Goal: Information Seeking & Learning: Check status

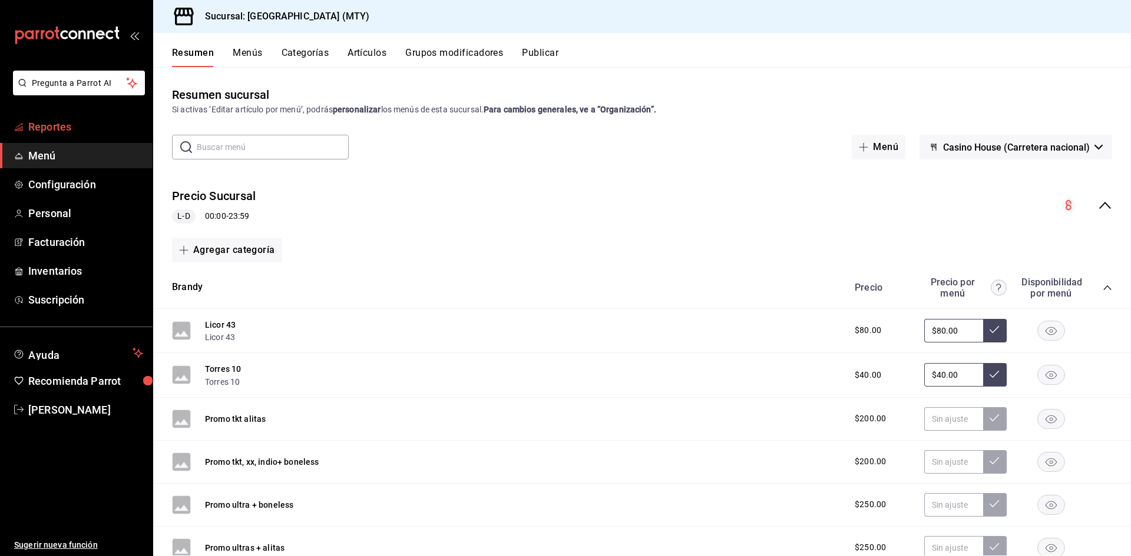
click at [71, 126] on span "Reportes" at bounding box center [85, 127] width 115 height 16
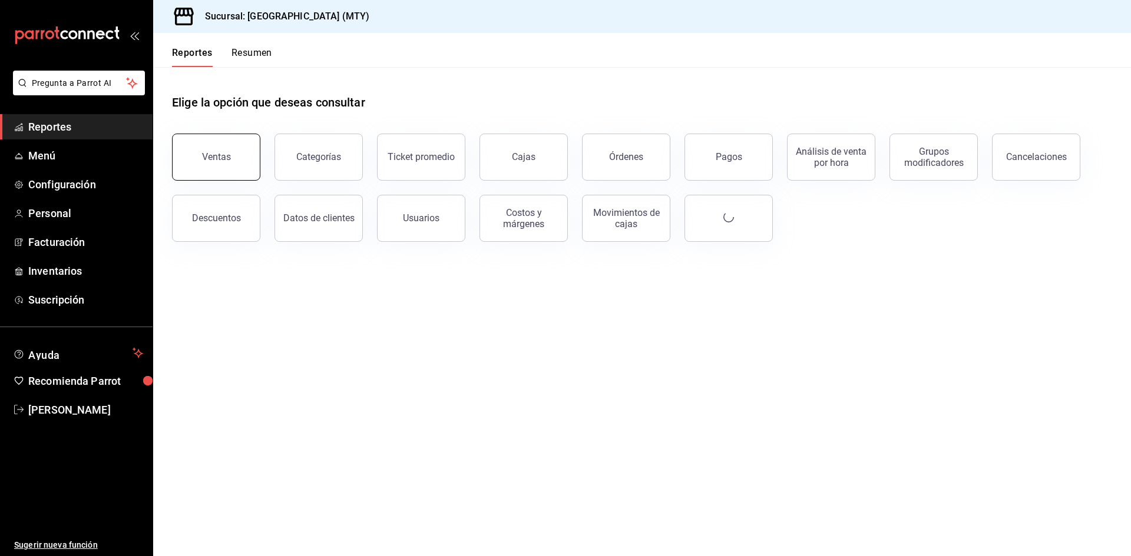
click at [214, 162] on div "Ventas" at bounding box center [216, 156] width 29 height 11
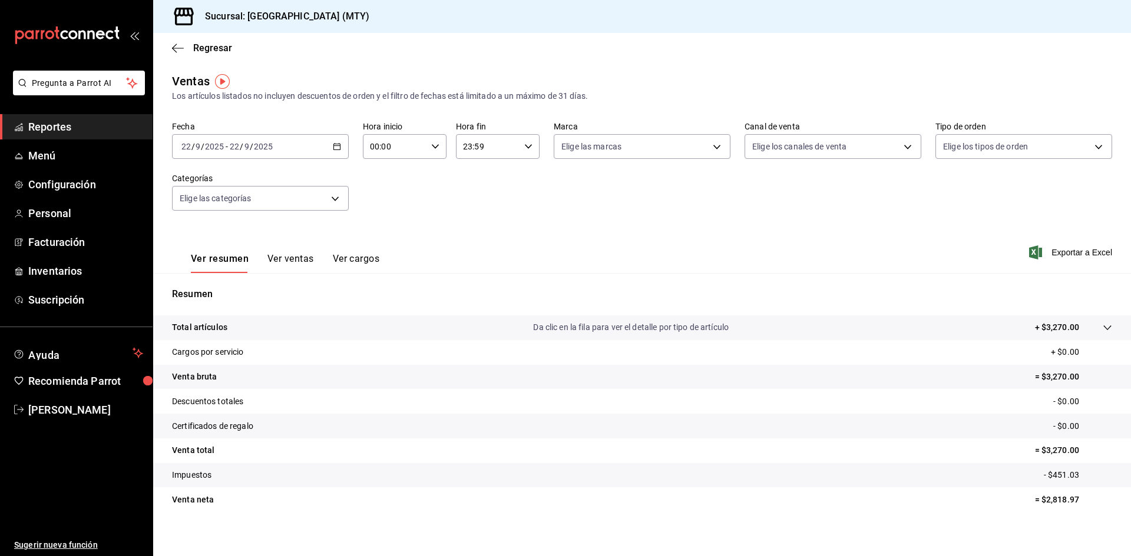
click at [334, 145] on icon "button" at bounding box center [337, 146] width 8 height 8
click at [224, 283] on span "Rango de fechas" at bounding box center [227, 288] width 91 height 12
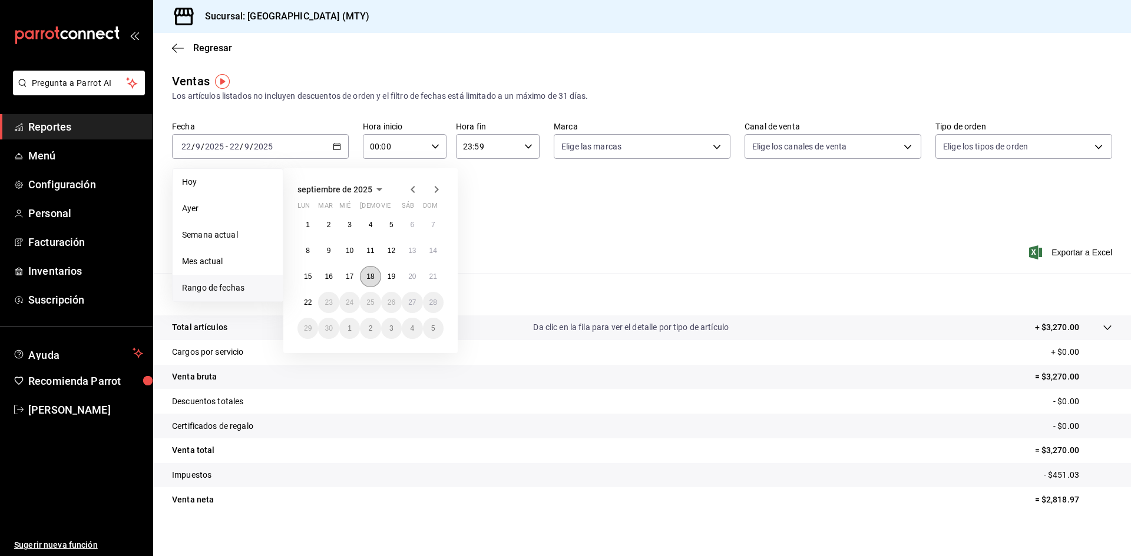
click at [372, 277] on abbr "18" at bounding box center [370, 277] width 8 height 8
click at [395, 277] on abbr "19" at bounding box center [391, 277] width 8 height 8
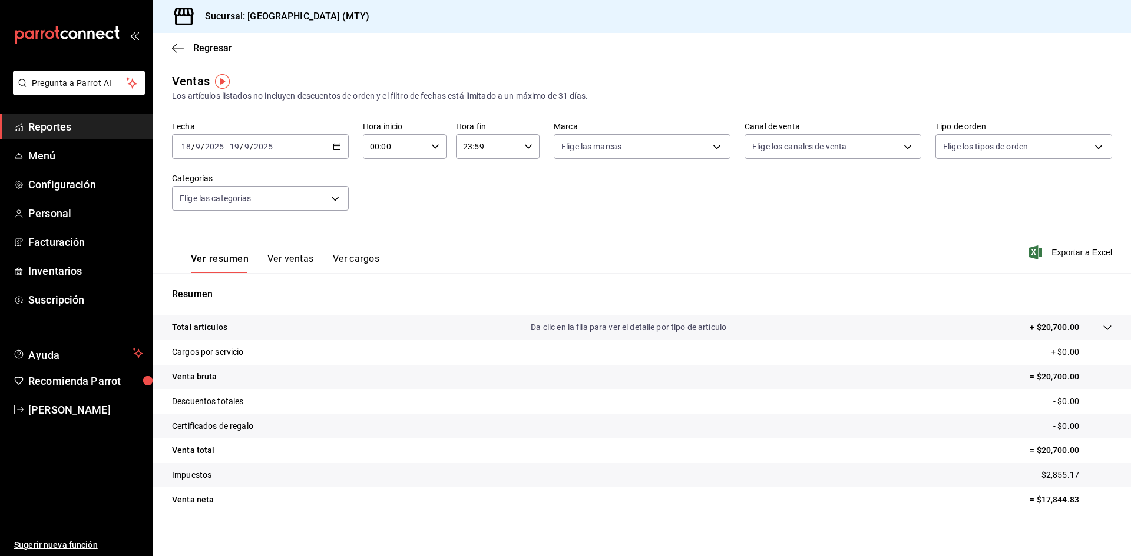
click at [431, 147] on icon "button" at bounding box center [435, 146] width 8 height 8
click at [385, 190] on span "11" at bounding box center [381, 192] width 23 height 9
type input "11:00"
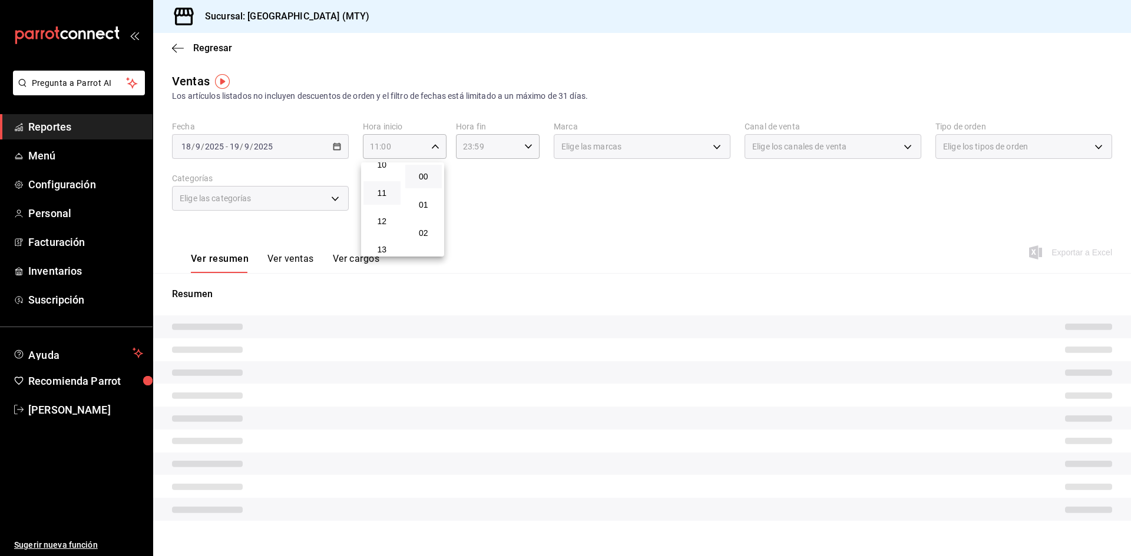
click at [518, 152] on div at bounding box center [565, 278] width 1131 height 556
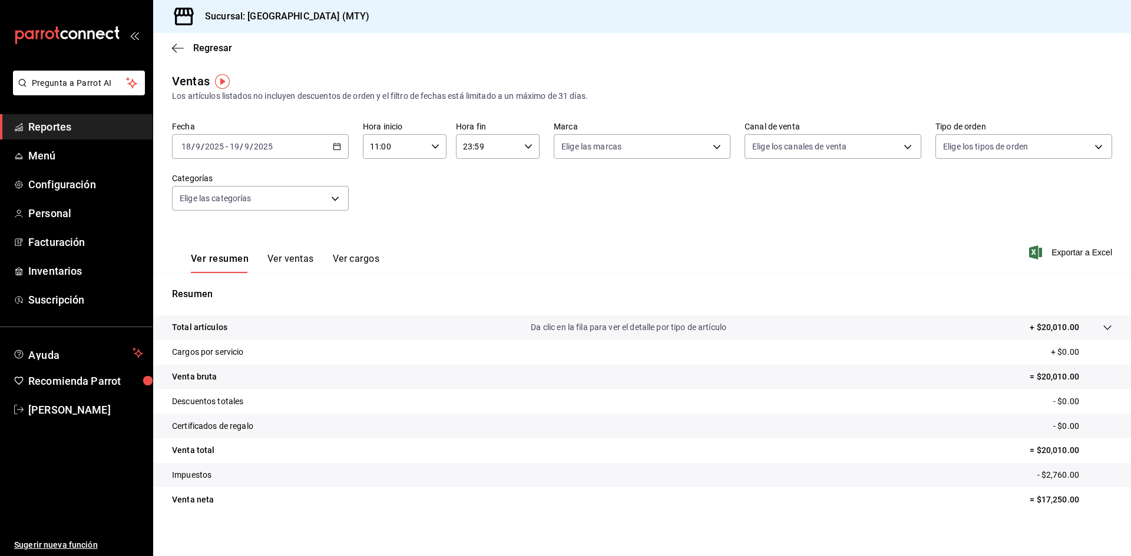
click at [525, 148] on icon "button" at bounding box center [528, 146] width 8 height 8
click at [475, 201] on span "11" at bounding box center [473, 197] width 23 height 9
type input "11:59"
click at [287, 256] on div at bounding box center [565, 278] width 1131 height 556
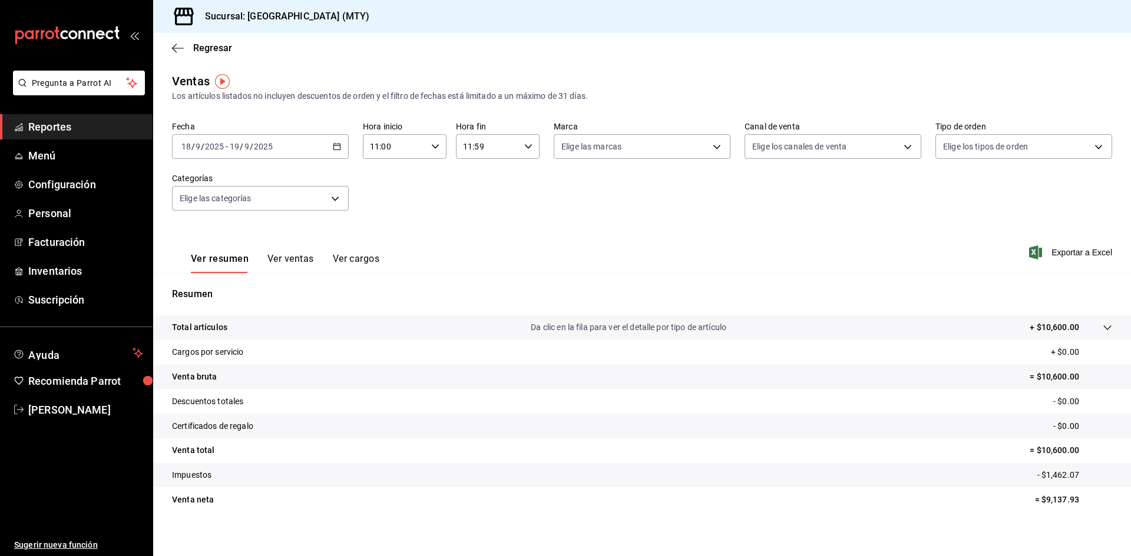
click at [293, 261] on button "Ver ventas" at bounding box center [290, 263] width 47 height 20
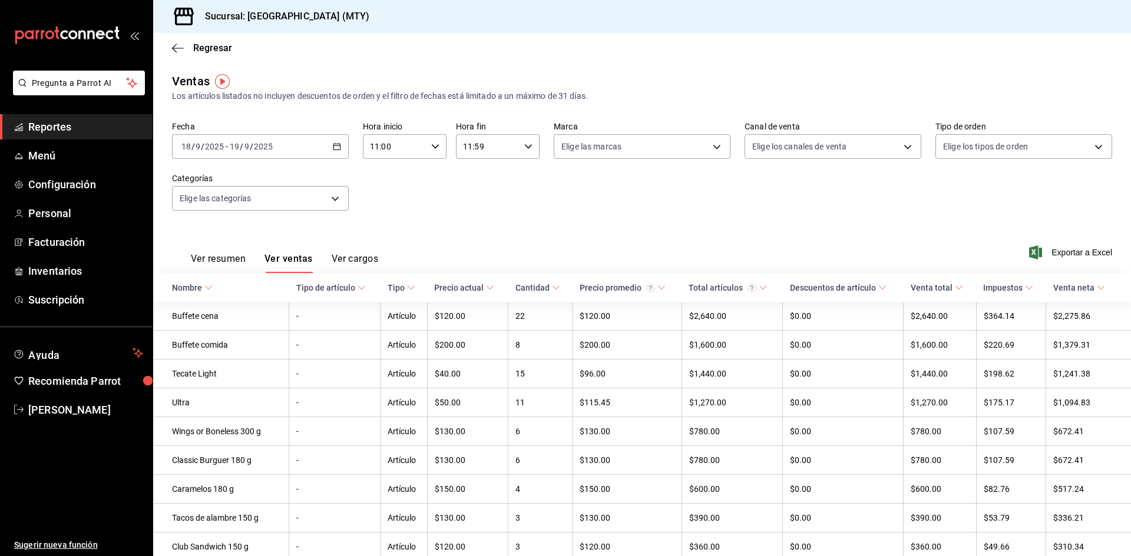
click at [845, 197] on div "Fecha [DATE] [DATE] - [DATE] [DATE] Hora inicio 11:00 Hora inicio Hora fin 11:5…" at bounding box center [642, 173] width 940 height 104
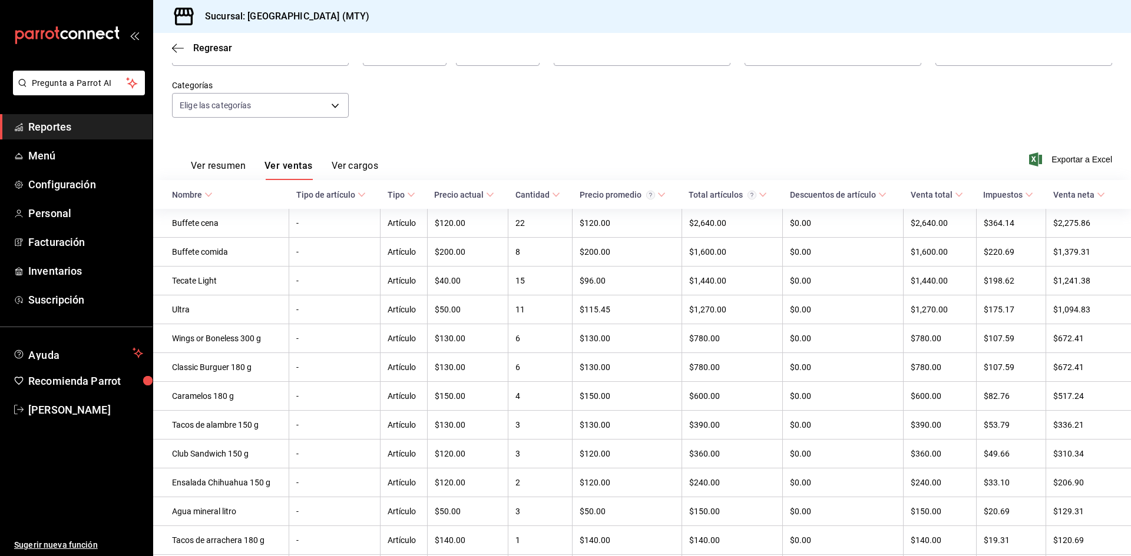
scroll to position [12, 0]
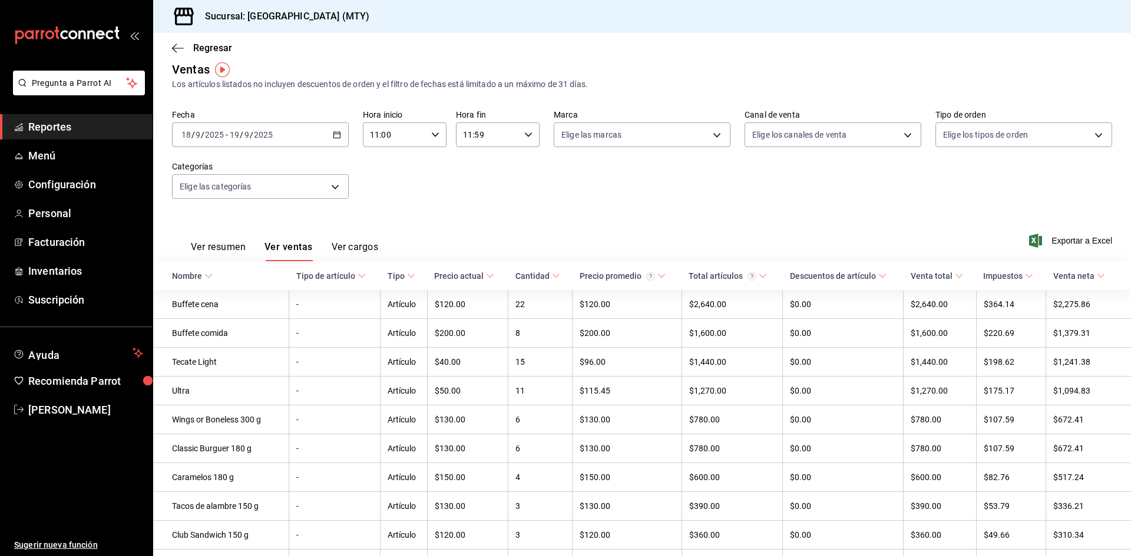
click at [202, 248] on button "Ver resumen" at bounding box center [218, 251] width 55 height 20
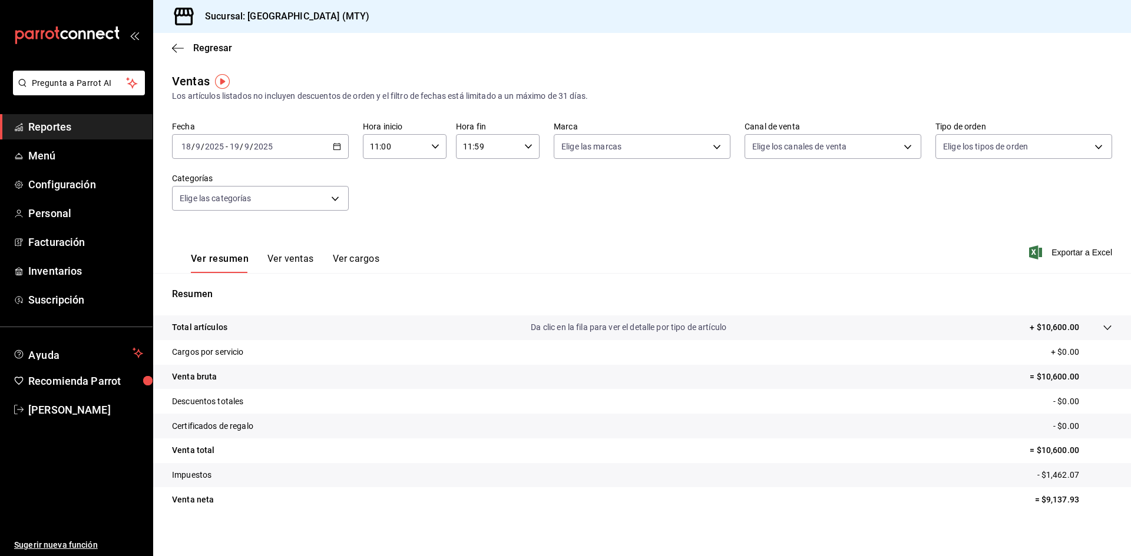
click at [349, 258] on button "Ver cargos" at bounding box center [356, 263] width 47 height 20
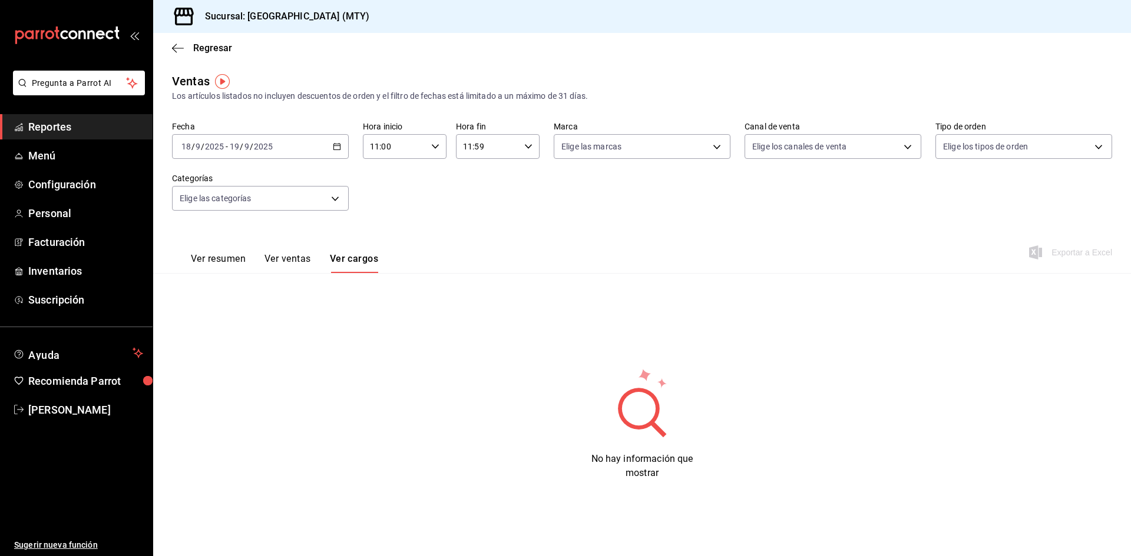
click at [233, 260] on button "Ver resumen" at bounding box center [218, 263] width 55 height 20
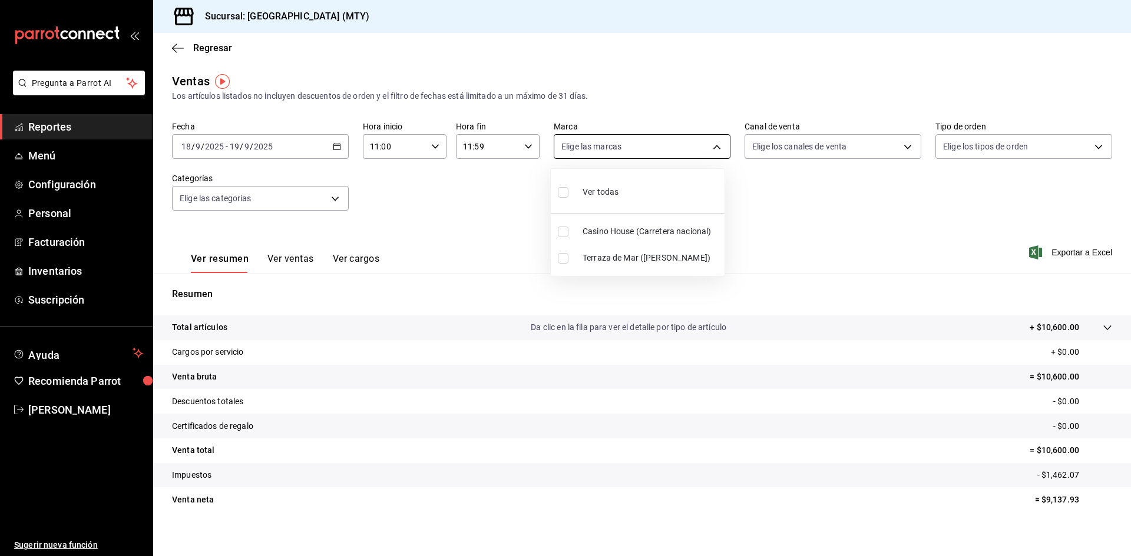
click at [710, 146] on body "Pregunta a Parrot AI Reportes Menú Configuración Personal Facturación Inventari…" at bounding box center [565, 278] width 1131 height 556
click at [710, 146] on div at bounding box center [565, 278] width 1131 height 556
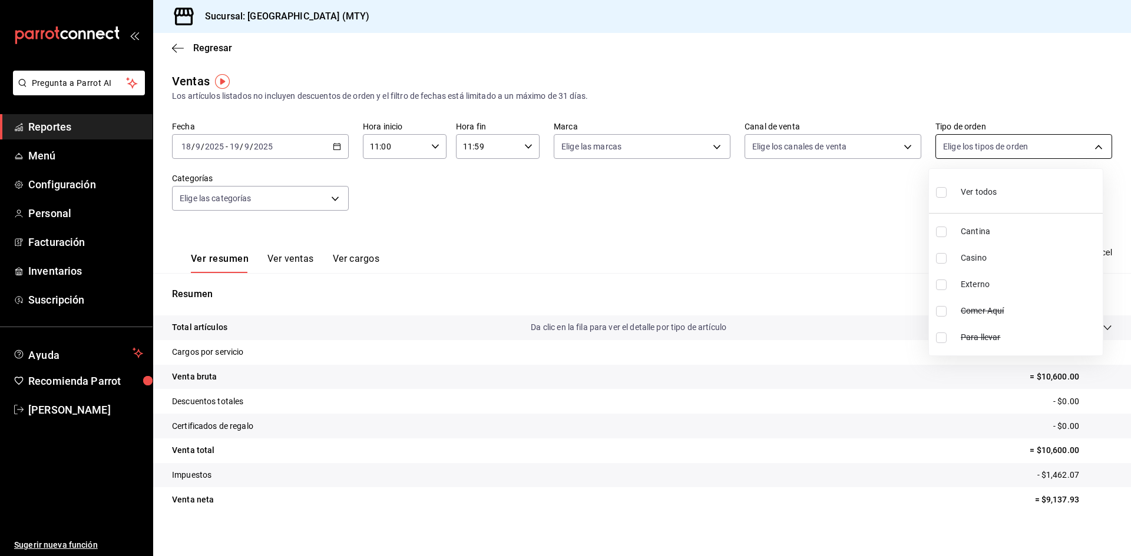
click at [1093, 146] on body "Pregunta a Parrot AI Reportes Menú Configuración Personal Facturación Inventari…" at bounding box center [565, 278] width 1131 height 556
click at [1093, 146] on div at bounding box center [565, 278] width 1131 height 556
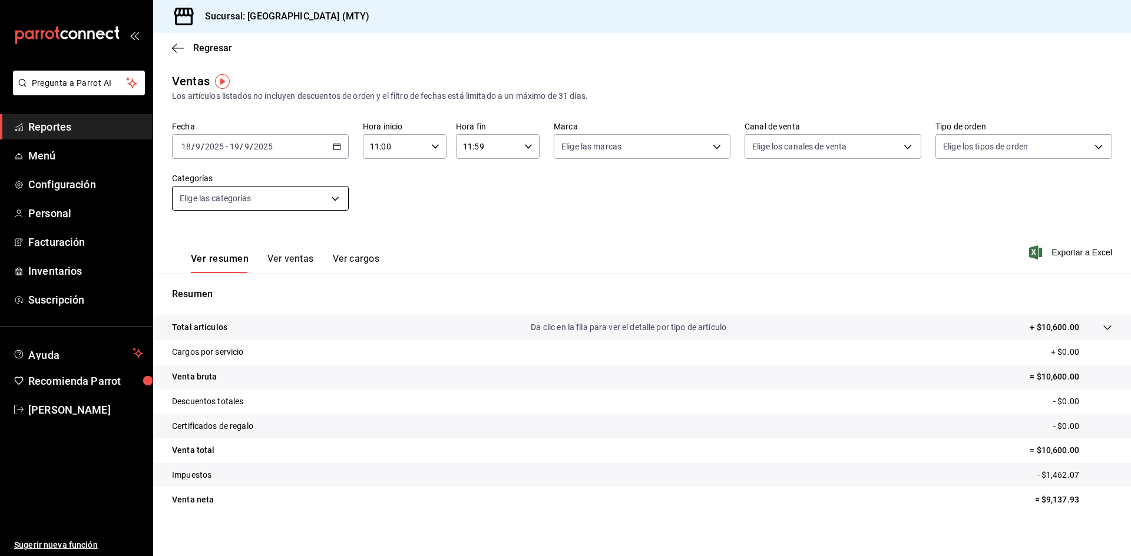
click at [326, 195] on body "Pregunta a Parrot AI Reportes Menú Configuración Personal Facturación Inventari…" at bounding box center [565, 278] width 1131 height 556
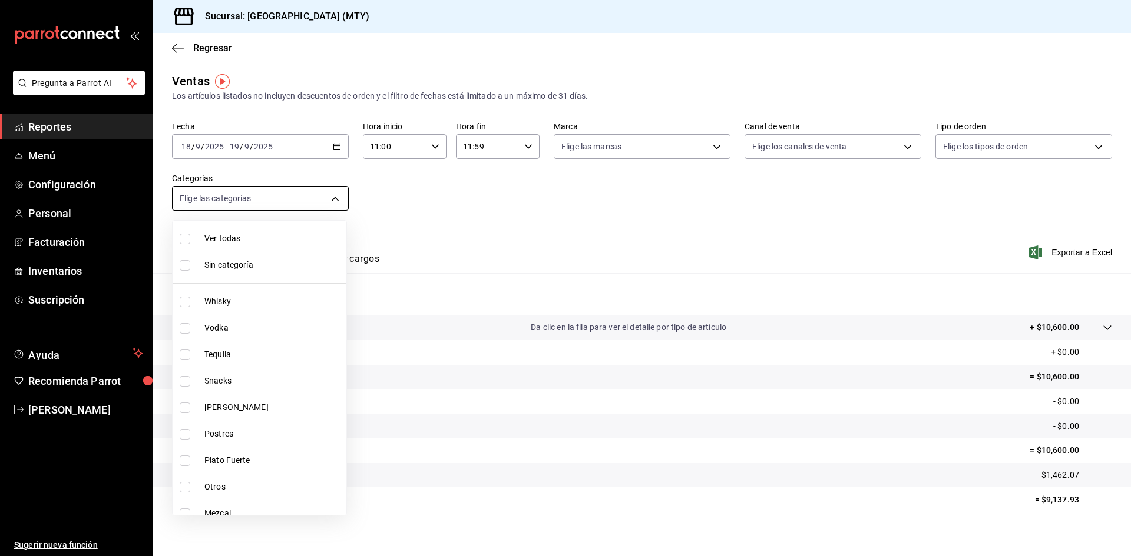
click at [326, 195] on div at bounding box center [565, 278] width 1131 height 556
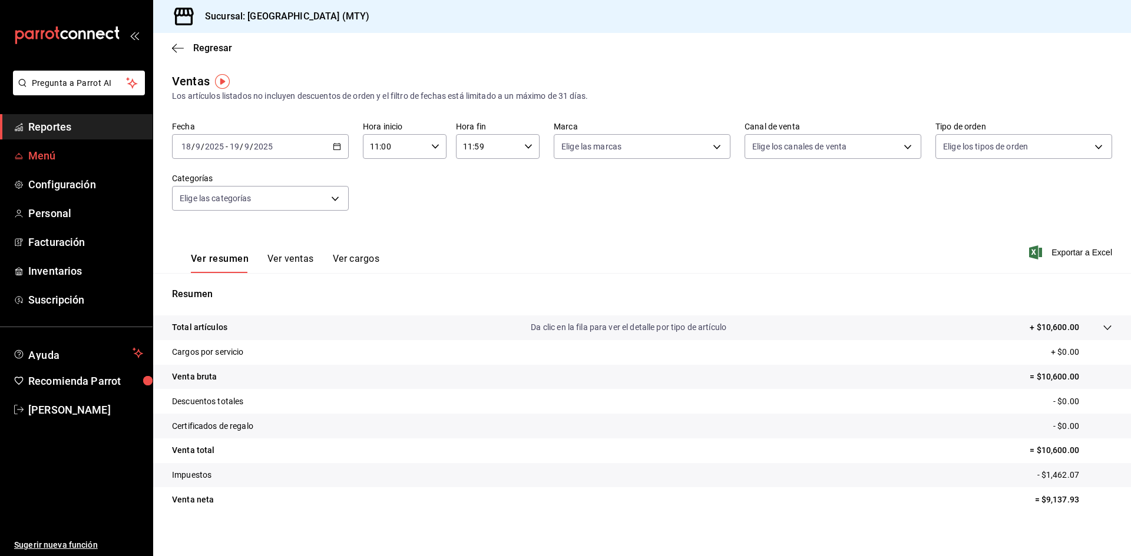
click at [50, 160] on span "Menú" at bounding box center [85, 156] width 115 height 16
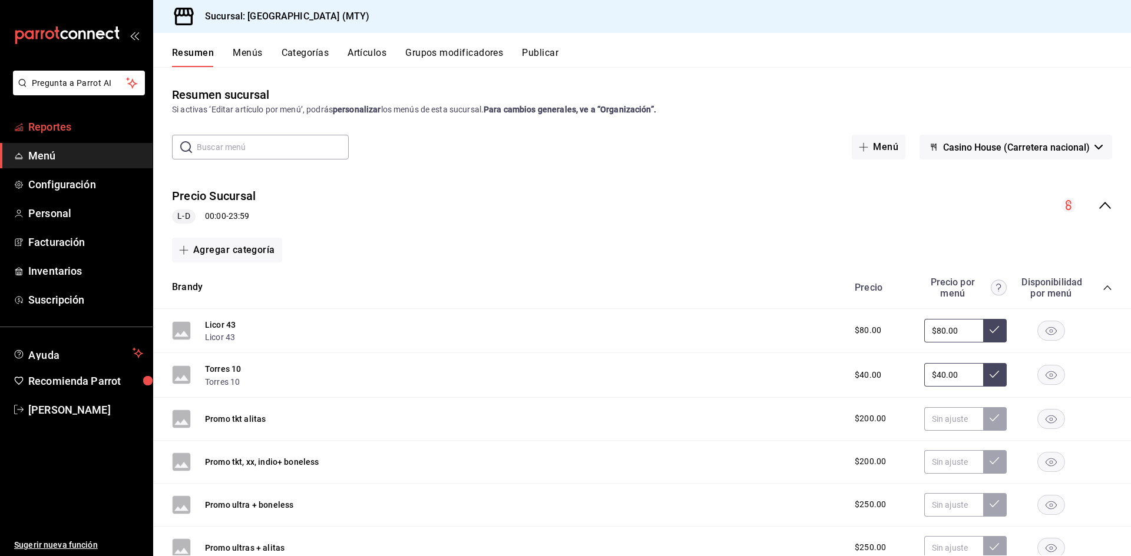
click at [62, 126] on span "Reportes" at bounding box center [85, 127] width 115 height 16
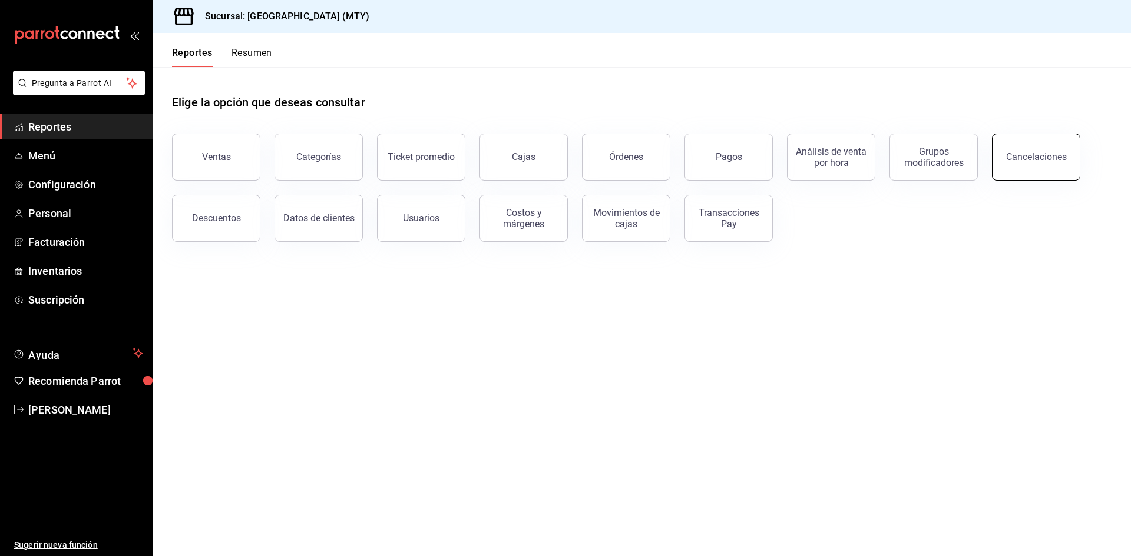
click at [1070, 161] on button "Cancelaciones" at bounding box center [1036, 157] width 88 height 47
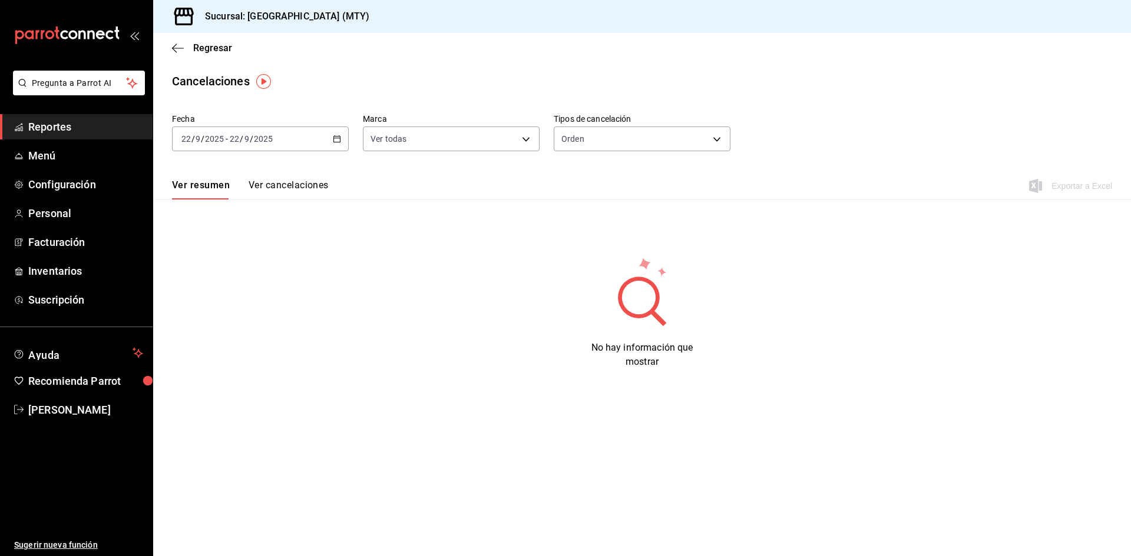
click at [336, 142] on \(Stroke\) "button" at bounding box center [336, 139] width 7 height 6
click at [226, 302] on span "Rango de fechas" at bounding box center [227, 307] width 91 height 12
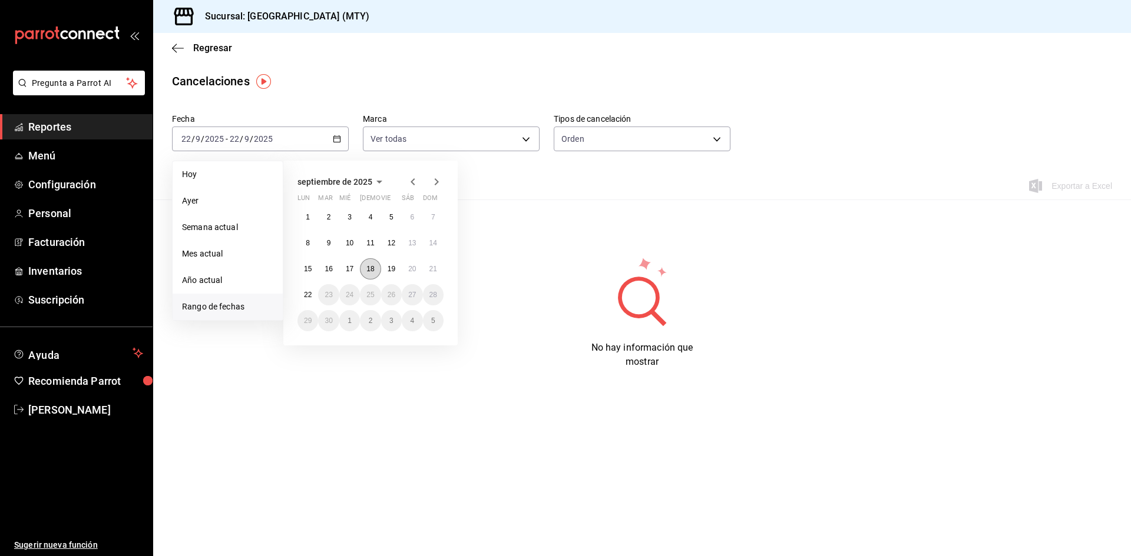
click at [372, 267] on abbr "18" at bounding box center [370, 269] width 8 height 8
click at [387, 267] on abbr "19" at bounding box center [391, 269] width 8 height 8
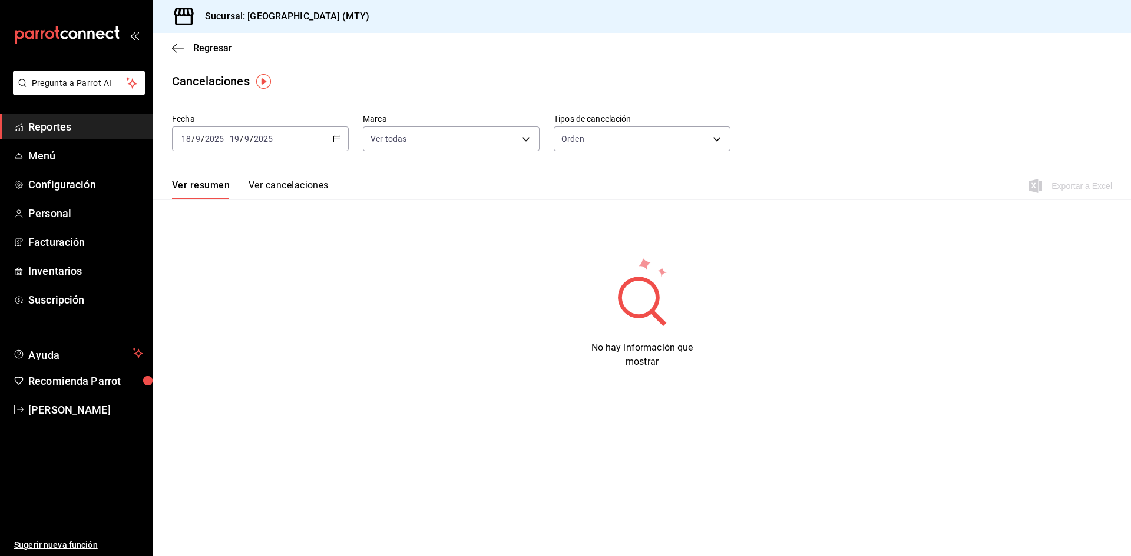
click at [298, 188] on button "Ver cancelaciones" at bounding box center [288, 190] width 80 height 20
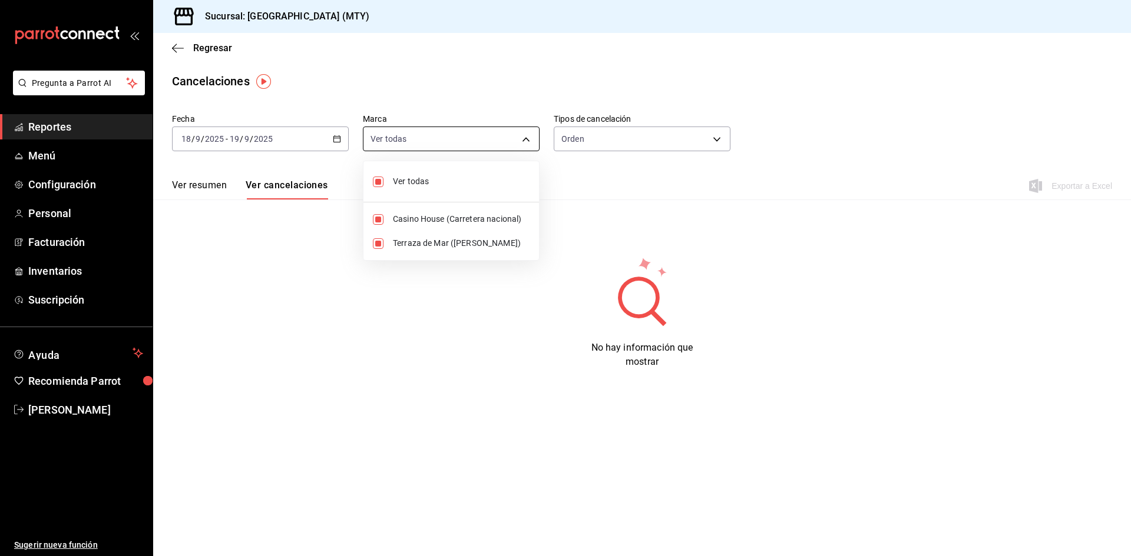
click at [522, 136] on body "Pregunta a Parrot AI Reportes Menú Configuración Personal Facturación Inventari…" at bounding box center [565, 278] width 1131 height 556
click at [211, 188] on div at bounding box center [565, 278] width 1131 height 556
click at [211, 188] on button "Ver resumen" at bounding box center [199, 190] width 55 height 20
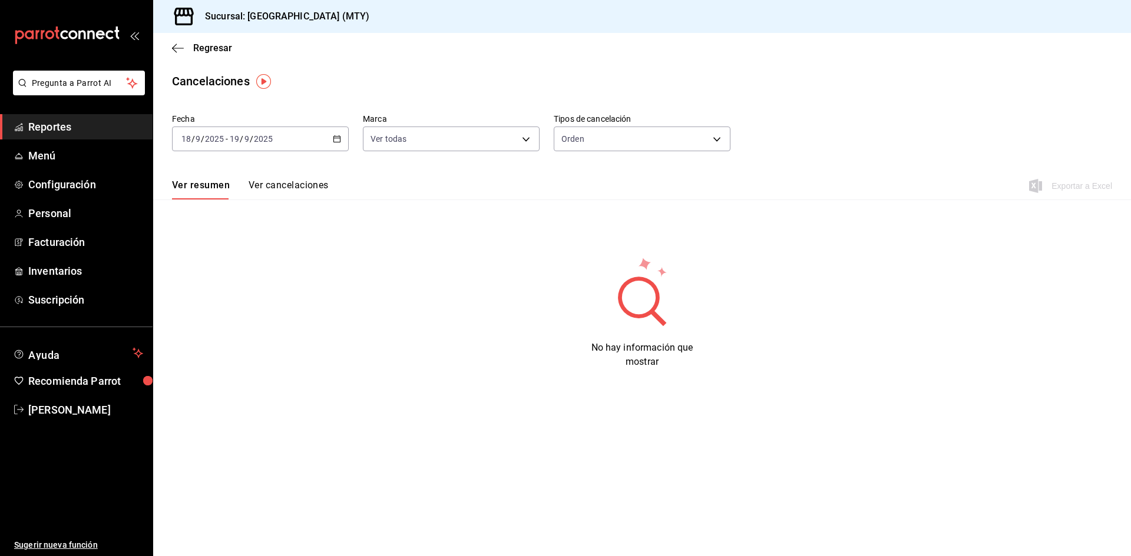
click at [339, 137] on icon "button" at bounding box center [337, 139] width 8 height 8
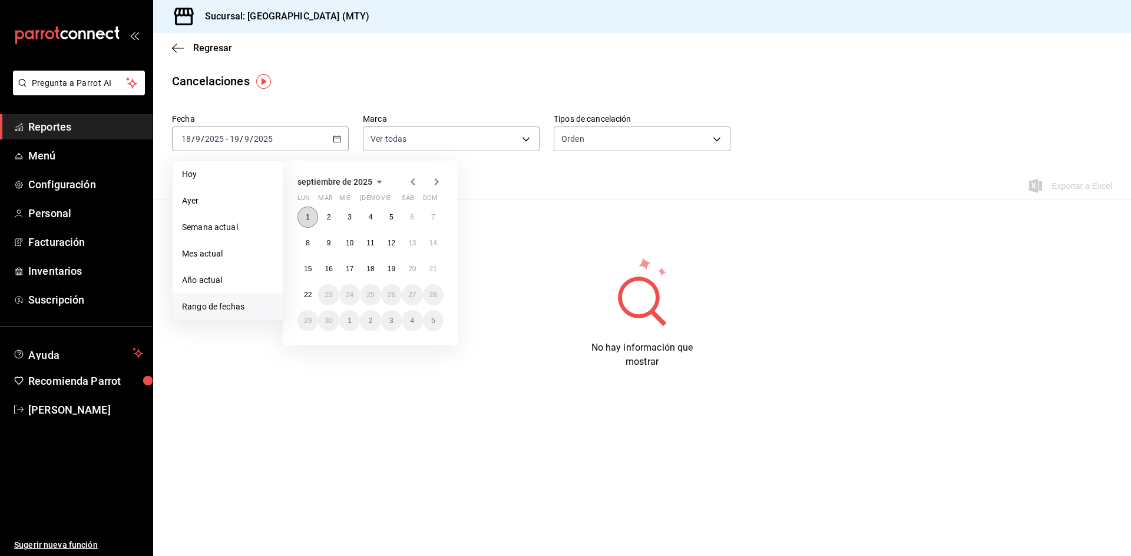
click at [306, 219] on abbr "1" at bounding box center [308, 217] width 4 height 8
click at [310, 292] on abbr "22" at bounding box center [308, 295] width 8 height 8
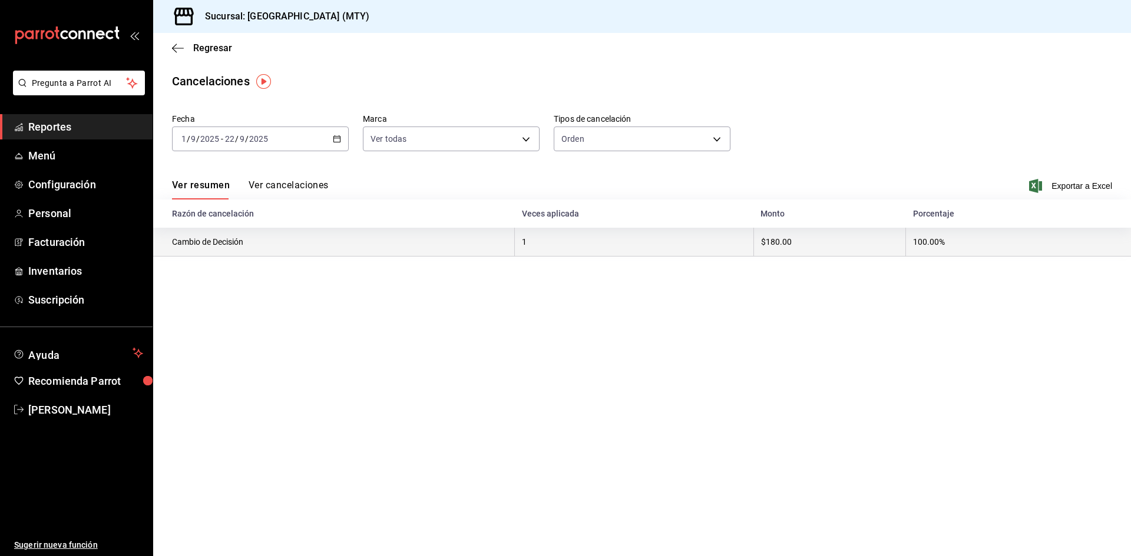
click at [560, 250] on th "1" at bounding box center [634, 242] width 239 height 29
click at [519, 244] on th "1" at bounding box center [634, 242] width 239 height 29
click at [763, 246] on th "$180.00" at bounding box center [829, 242] width 152 height 29
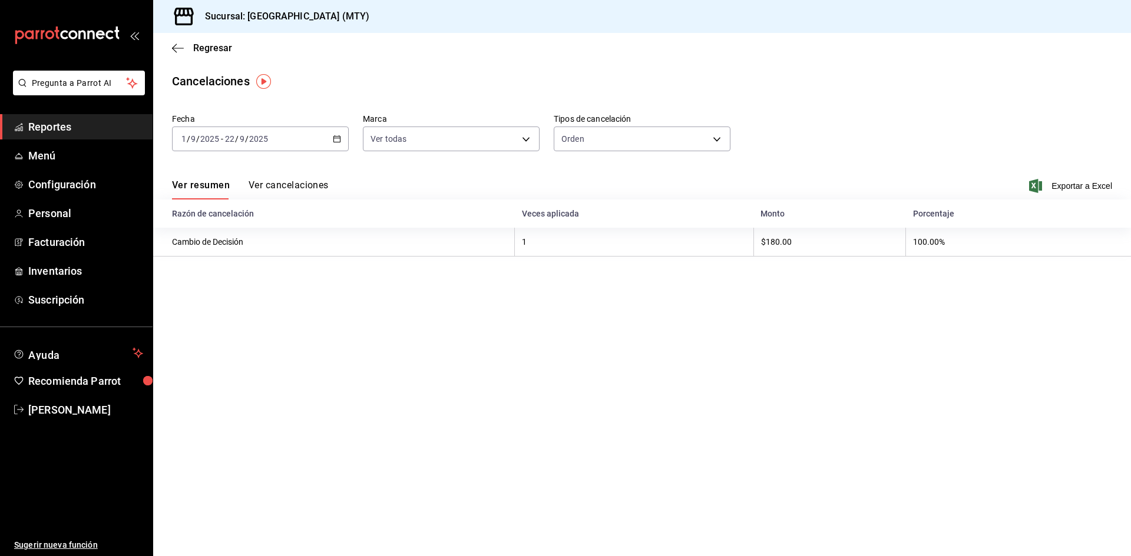
click at [300, 187] on button "Ver cancelaciones" at bounding box center [288, 190] width 80 height 20
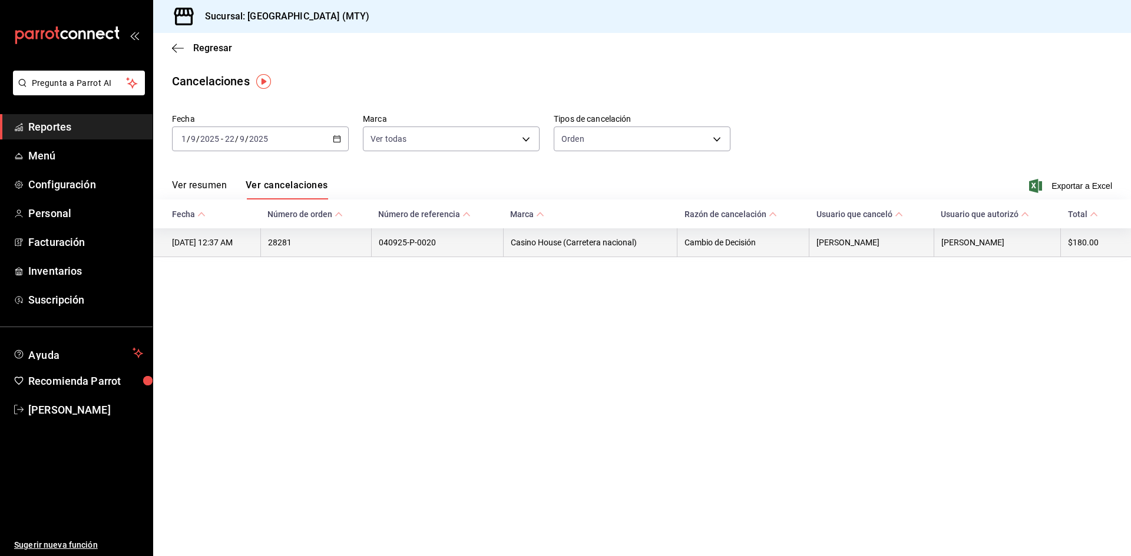
click at [1021, 244] on th "[PERSON_NAME]" at bounding box center [996, 242] width 127 height 29
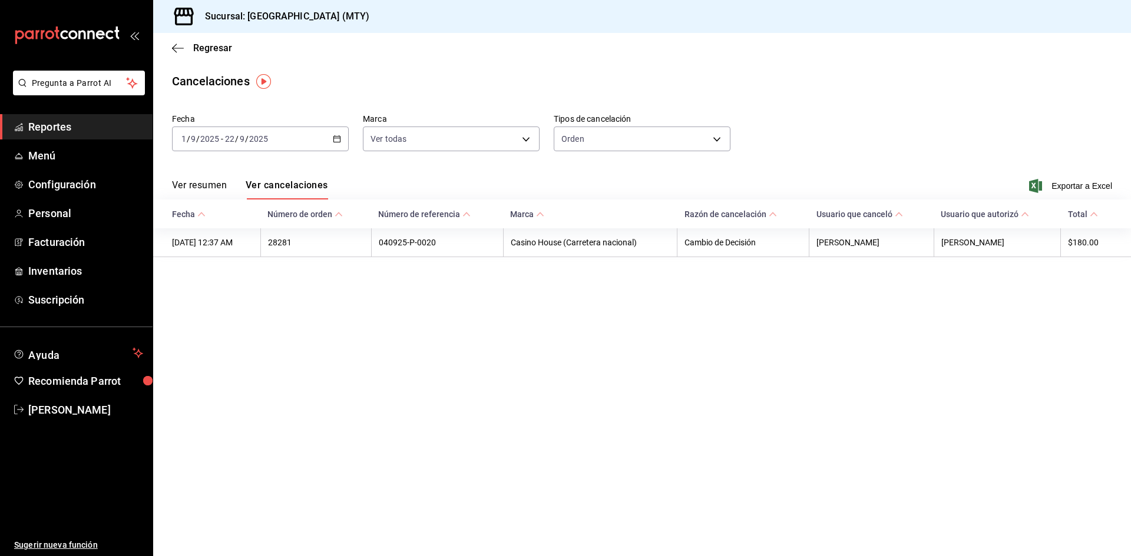
click at [203, 185] on button "Ver resumen" at bounding box center [199, 190] width 55 height 20
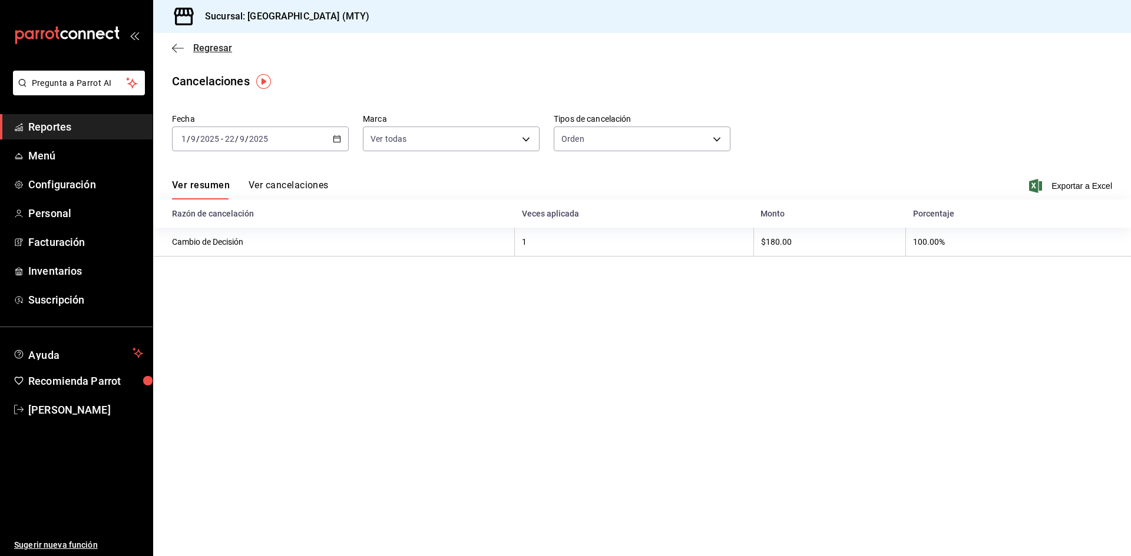
click at [175, 51] on icon "button" at bounding box center [174, 48] width 5 height 9
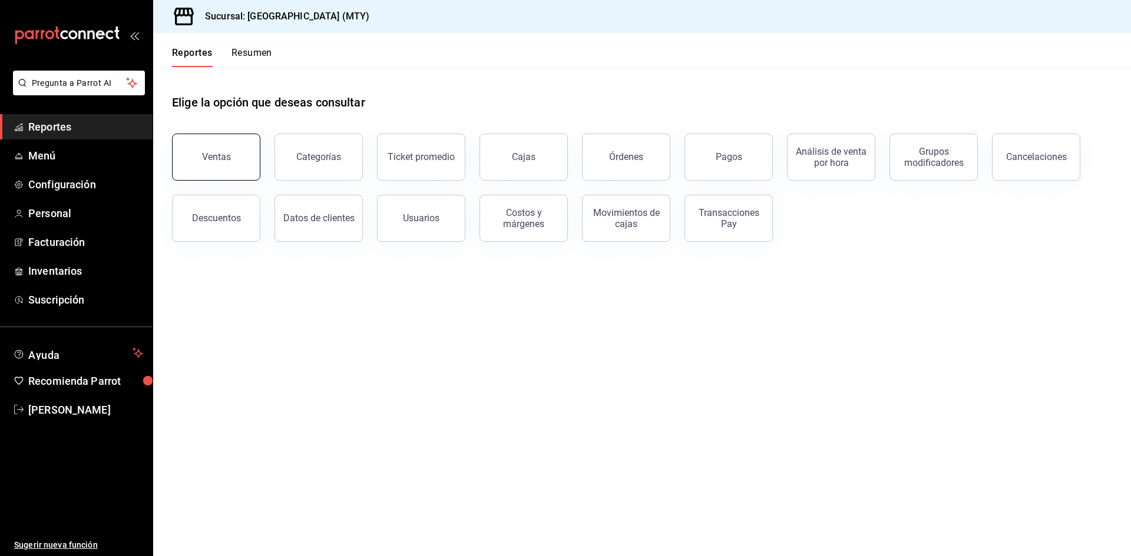
click at [240, 148] on button "Ventas" at bounding box center [216, 157] width 88 height 47
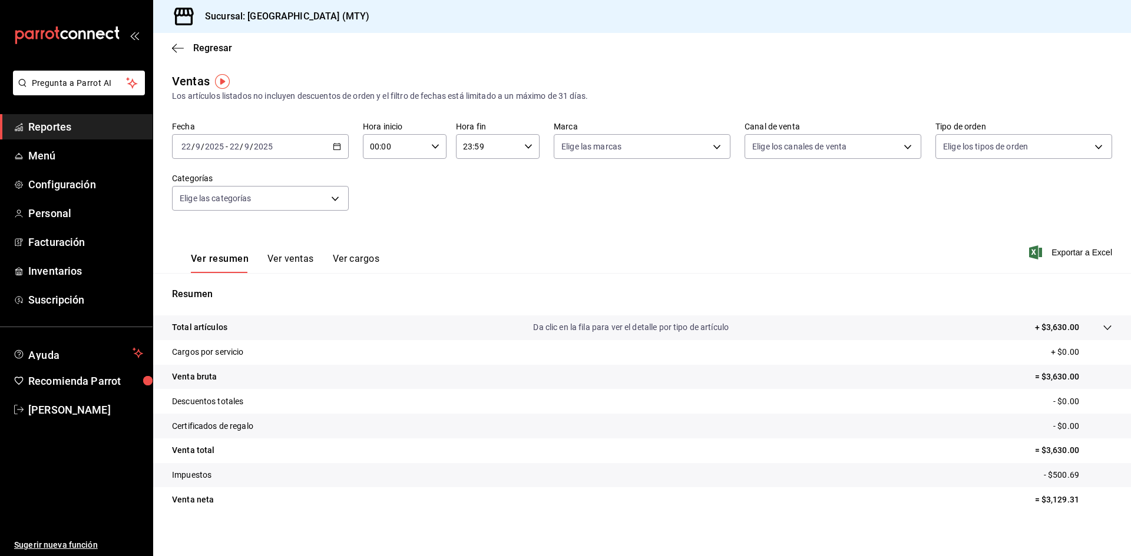
click at [333, 144] on \(Stroke\) "button" at bounding box center [336, 147] width 7 height 6
click at [222, 287] on span "Rango de fechas" at bounding box center [227, 288] width 91 height 12
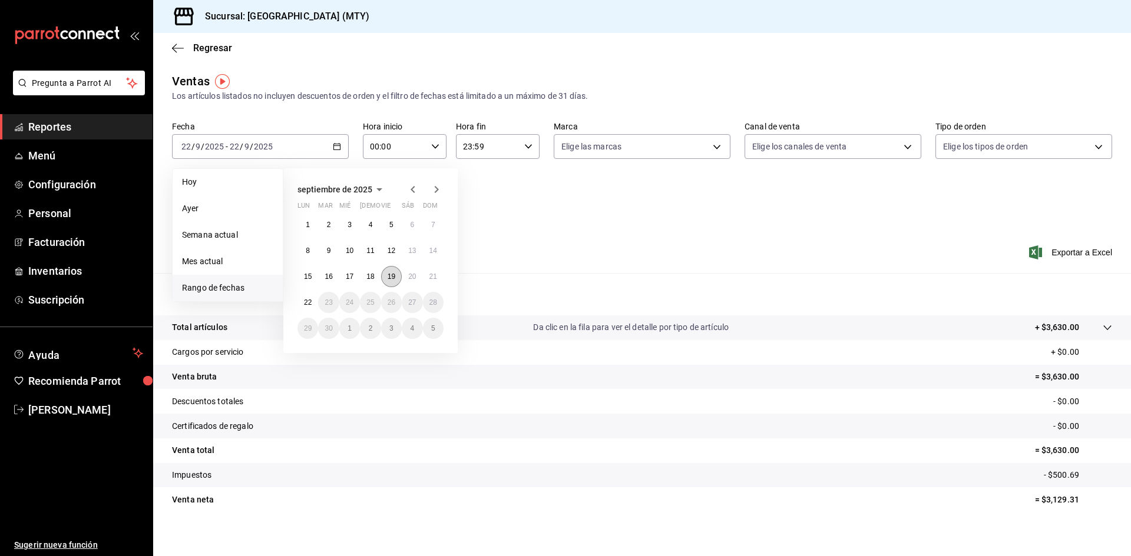
click at [388, 280] on abbr "19" at bounding box center [391, 277] width 8 height 8
click at [407, 277] on button "20" at bounding box center [412, 276] width 21 height 21
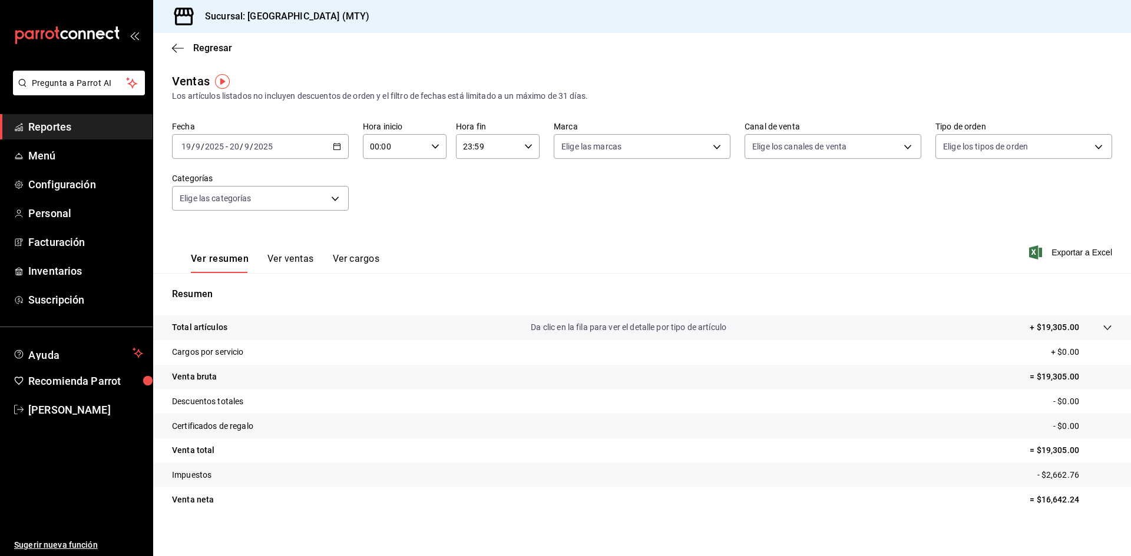
click at [432, 147] on \(Stroke\) "button" at bounding box center [435, 146] width 7 height 4
click at [381, 196] on span "11" at bounding box center [381, 192] width 23 height 9
type input "11:00"
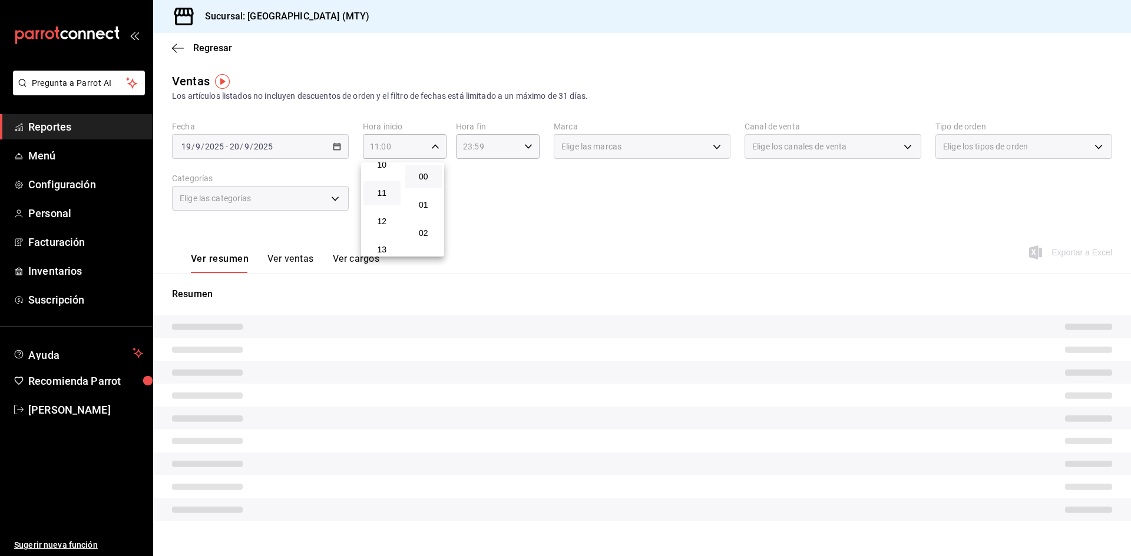
click at [525, 147] on div at bounding box center [565, 278] width 1131 height 556
click at [525, 147] on icon "button" at bounding box center [528, 146] width 8 height 8
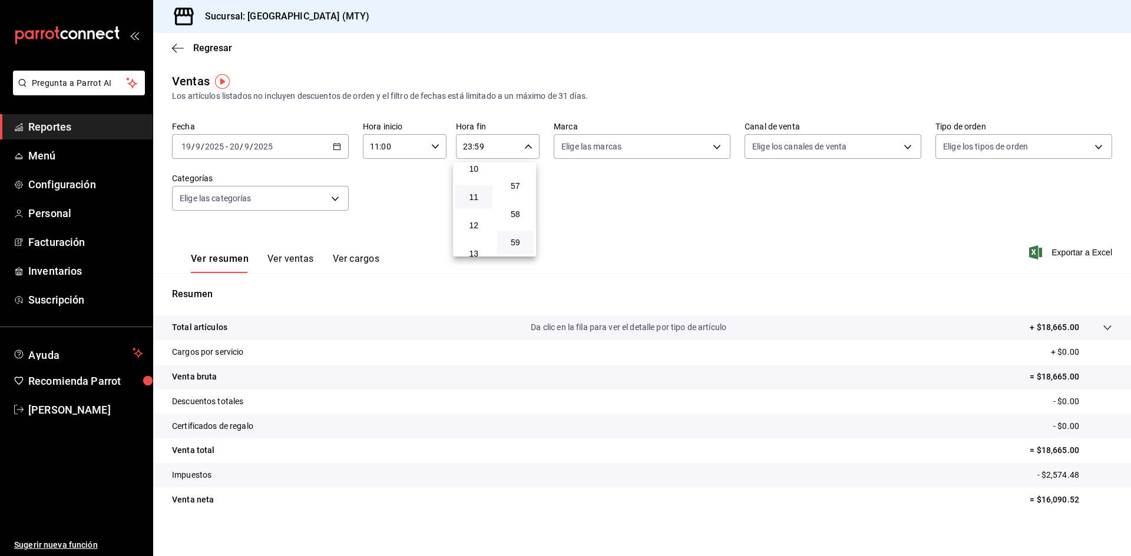
scroll to position [290, 0]
click at [476, 198] on span "11" at bounding box center [473, 197] width 23 height 9
type input "11:59"
click at [290, 254] on div at bounding box center [565, 278] width 1131 height 556
click at [291, 257] on button "Ver ventas" at bounding box center [290, 263] width 47 height 20
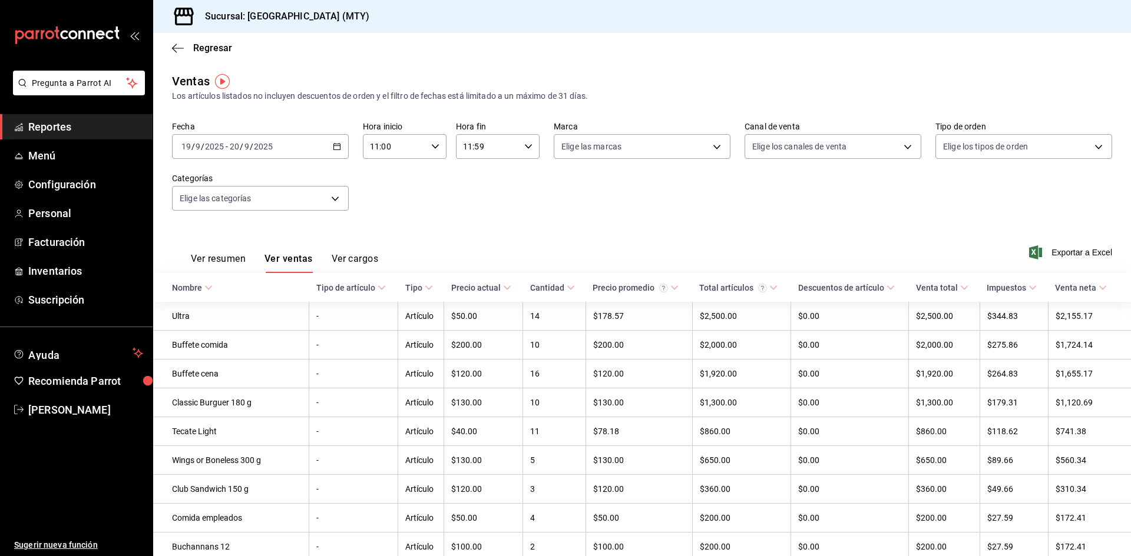
click at [337, 144] on \(Stroke\) "button" at bounding box center [336, 147] width 7 height 6
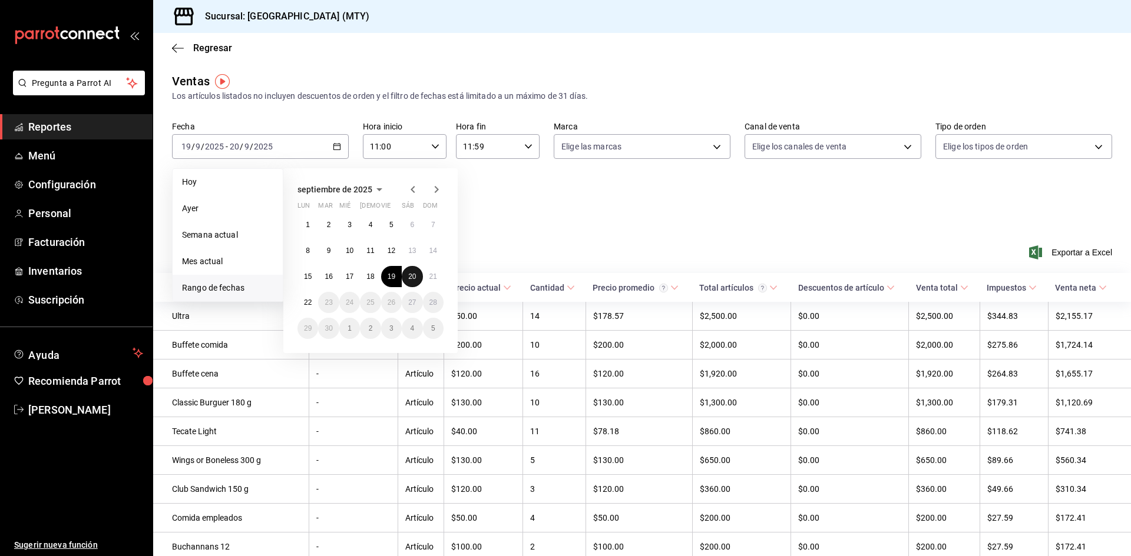
click at [417, 277] on button "20" at bounding box center [412, 276] width 21 height 21
click at [428, 277] on button "21" at bounding box center [433, 276] width 21 height 21
